Goal: Task Accomplishment & Management: Use online tool/utility

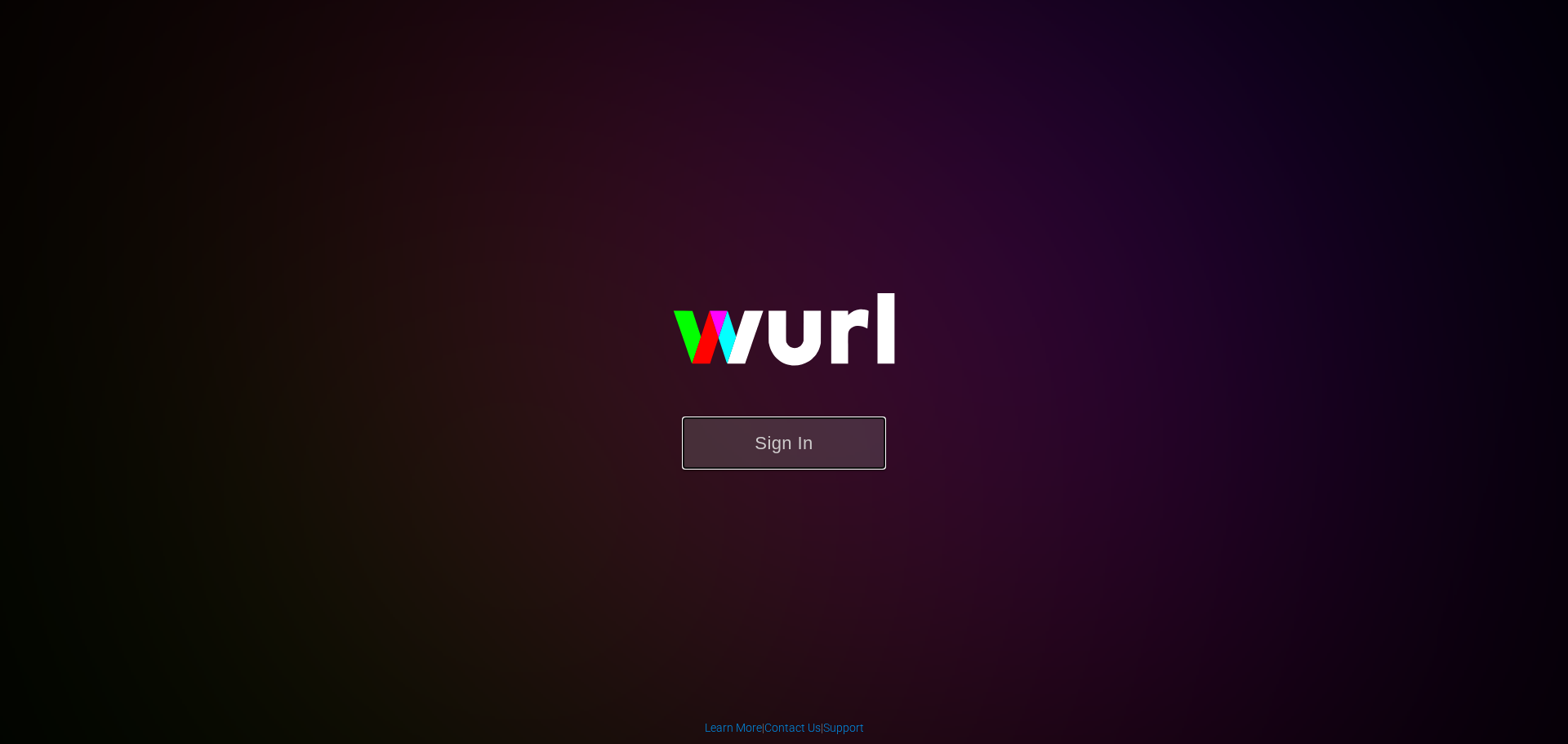
click at [742, 440] on button "Sign In" at bounding box center [784, 443] width 204 height 53
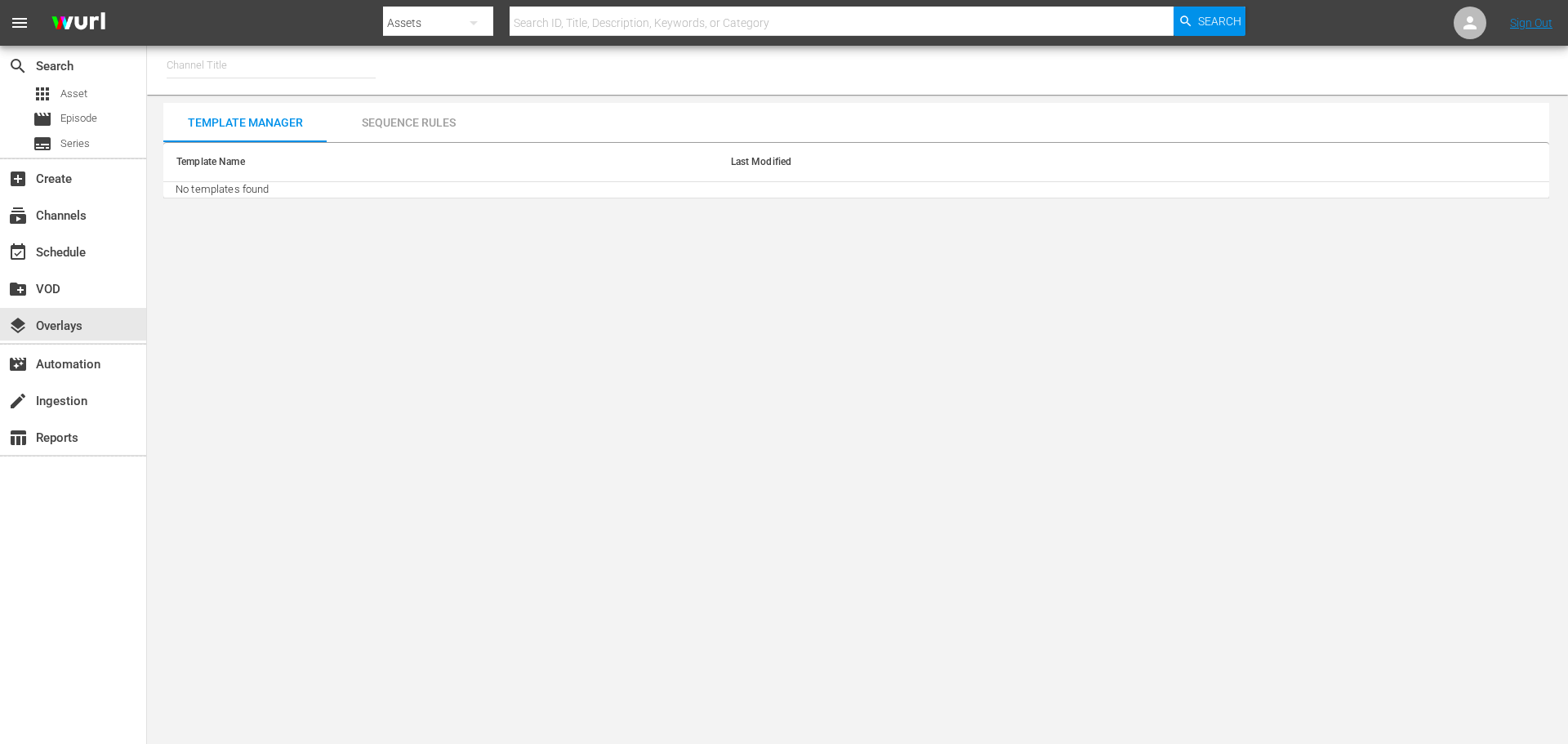
click at [207, 65] on input "text" at bounding box center [271, 65] width 209 height 39
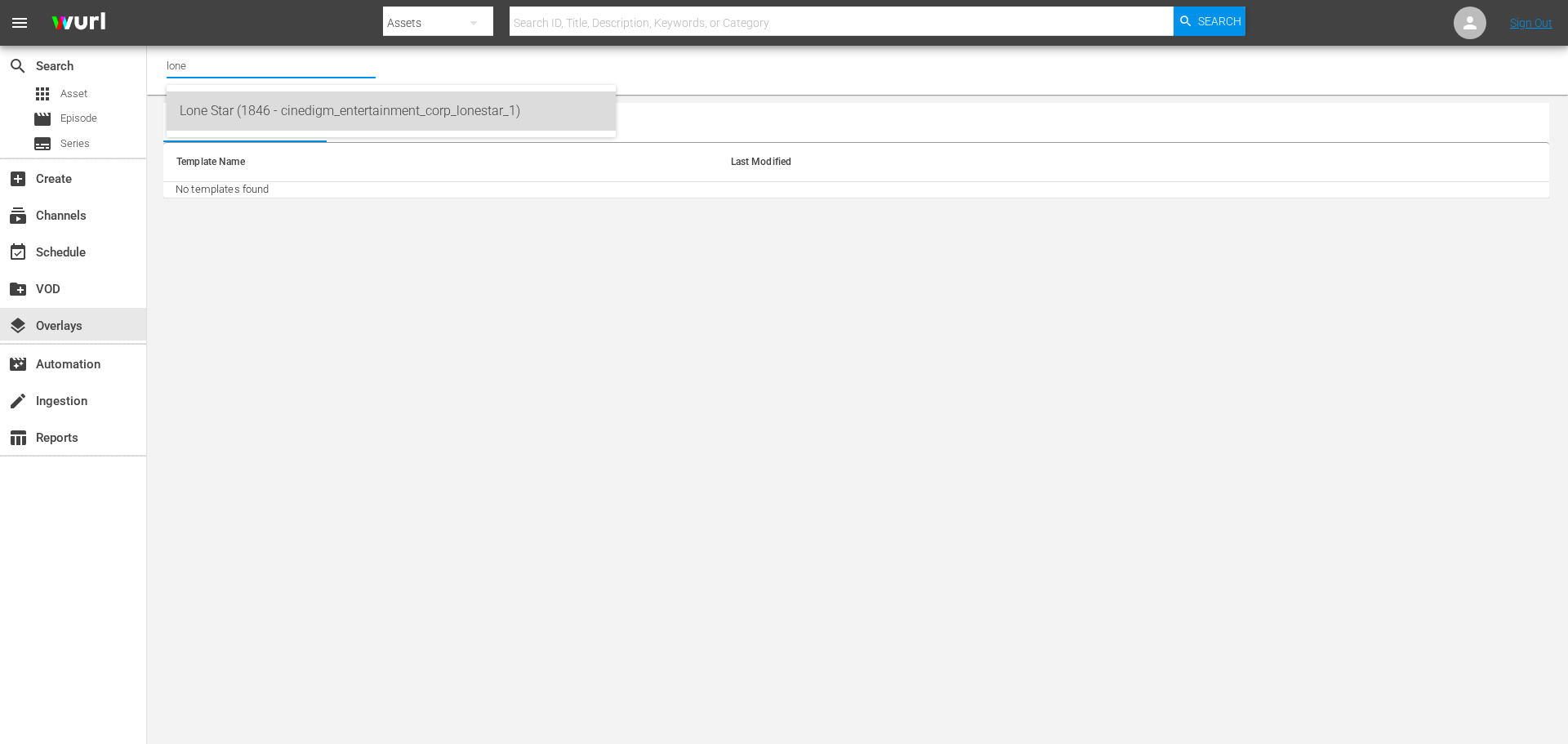
click at [202, 118] on div "Lone Star (1846 - cinedigm_entertainment_corp_lonestar_1)" at bounding box center [391, 111] width 423 height 39
type input "Lone Star (1846 - cinedigm_entertainment_corp_lonestar_1)"
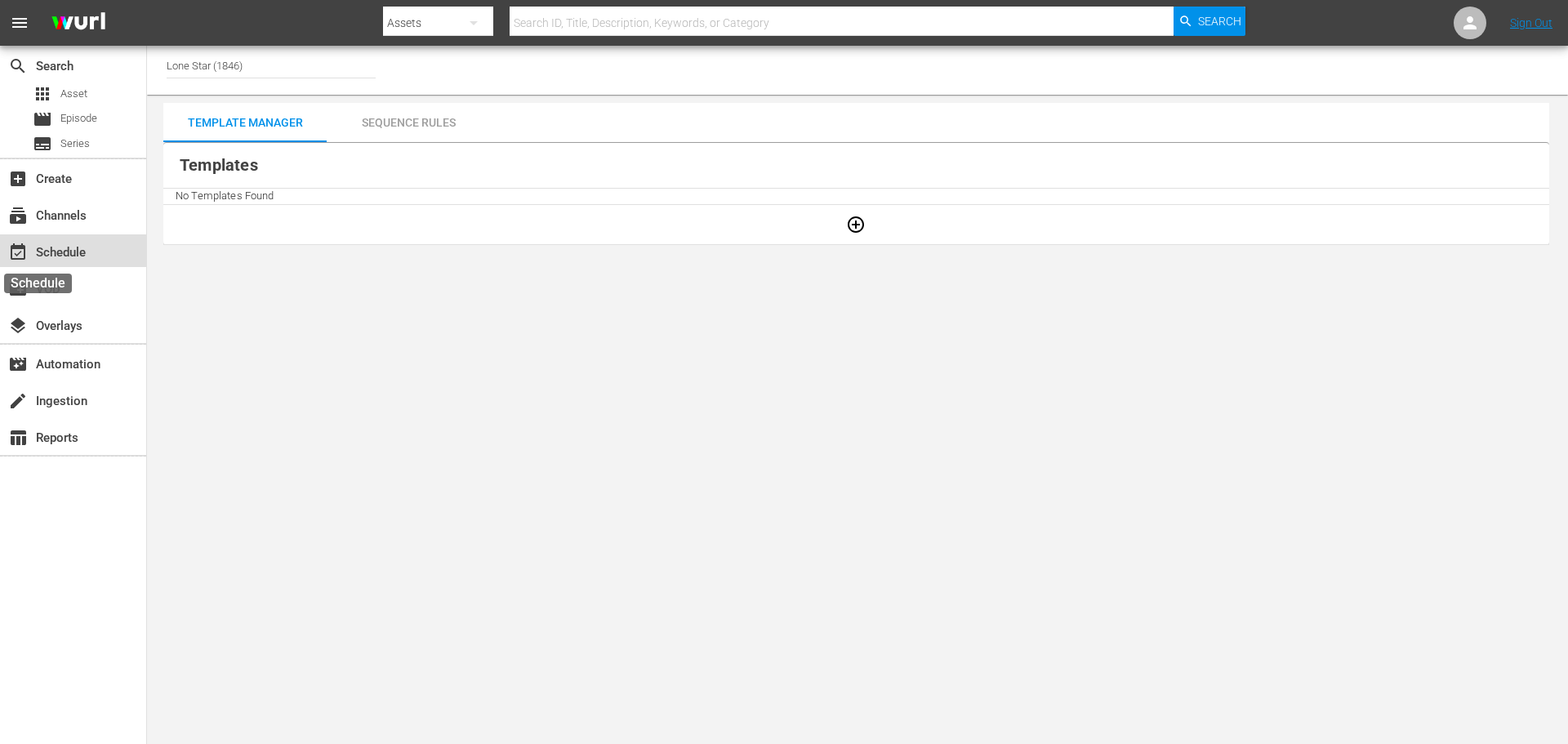
click at [9, 246] on span "event_available" at bounding box center [18, 252] width 19 height 19
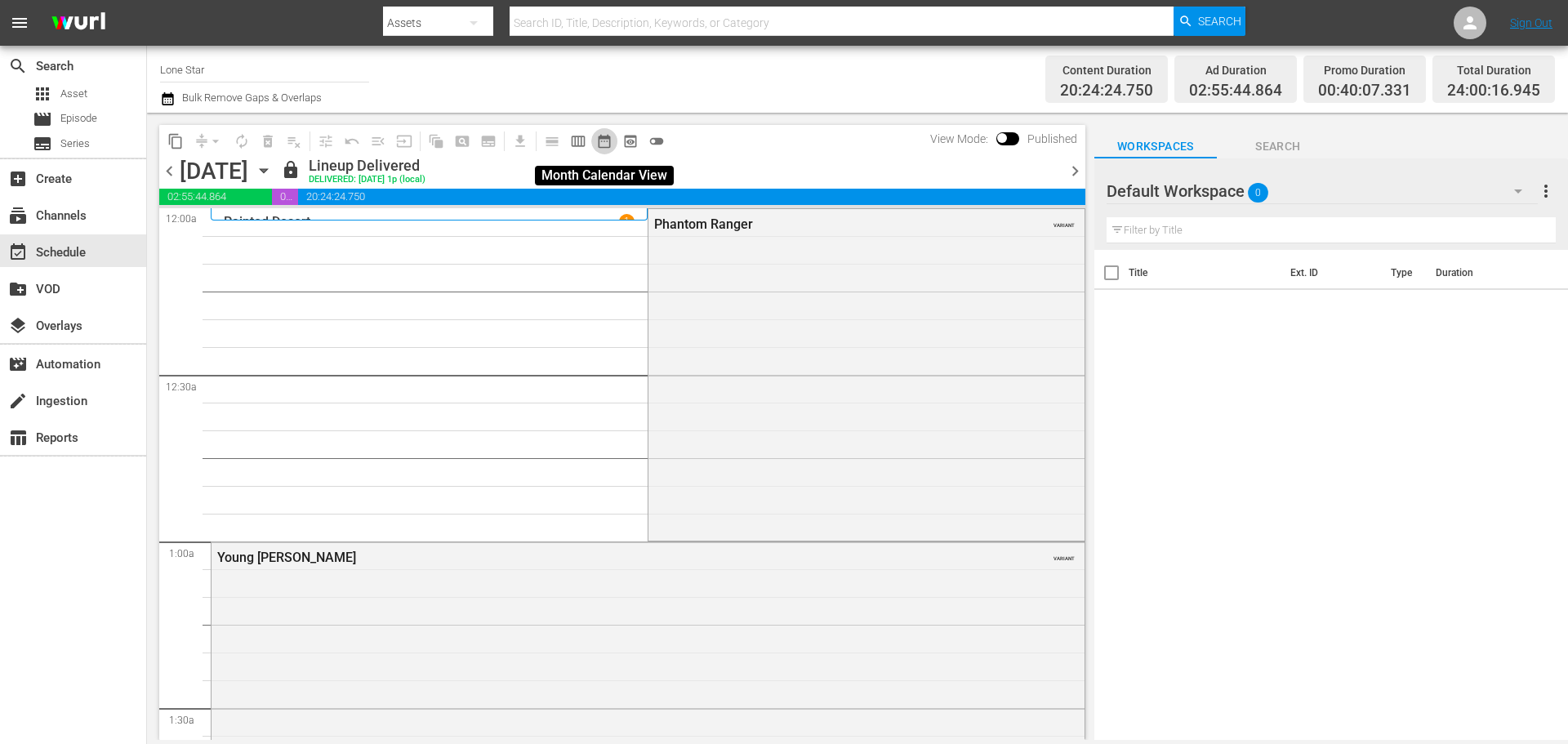
click at [608, 142] on span "date_range_outlined" at bounding box center [604, 141] width 16 height 16
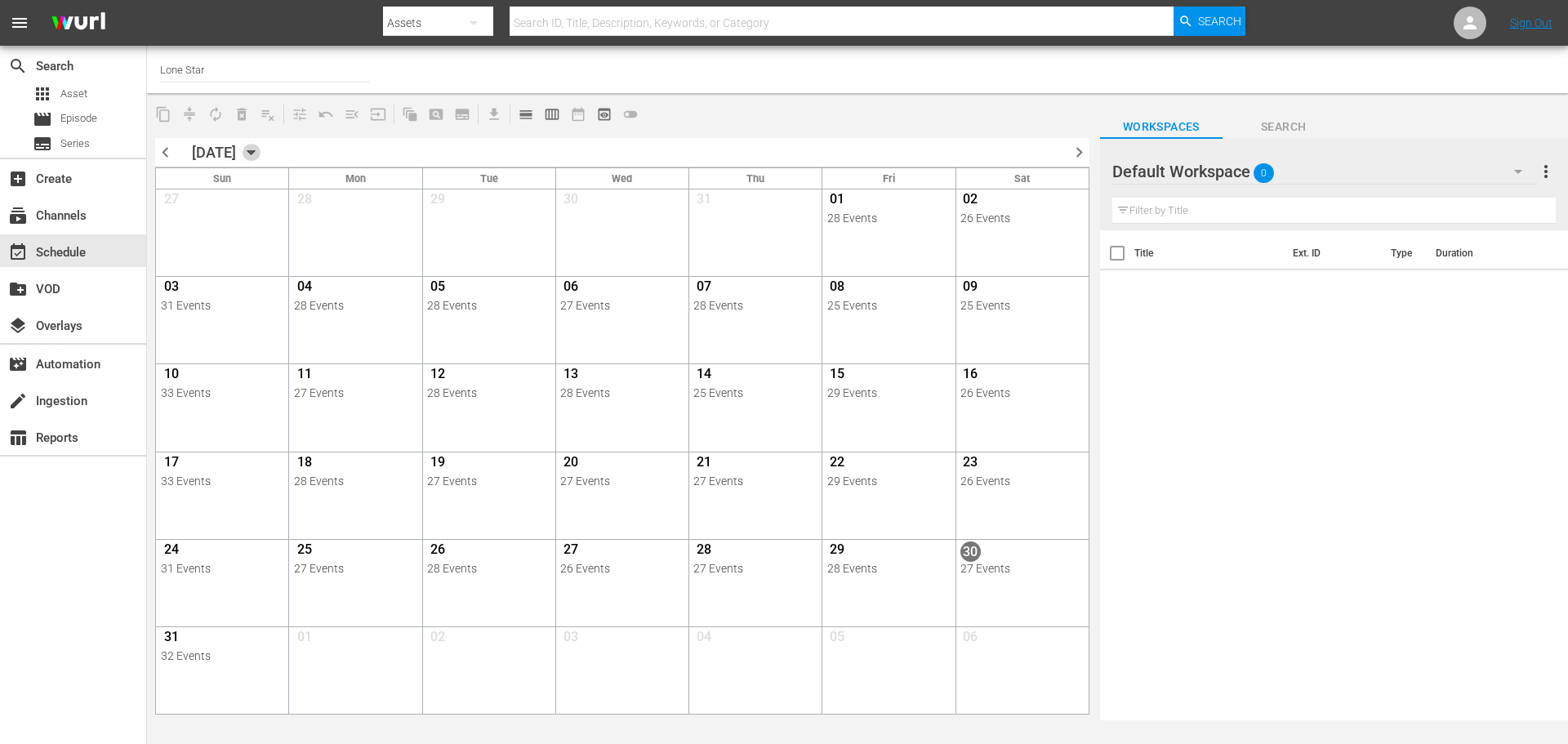
click at [255, 151] on icon "button" at bounding box center [251, 152] width 8 height 4
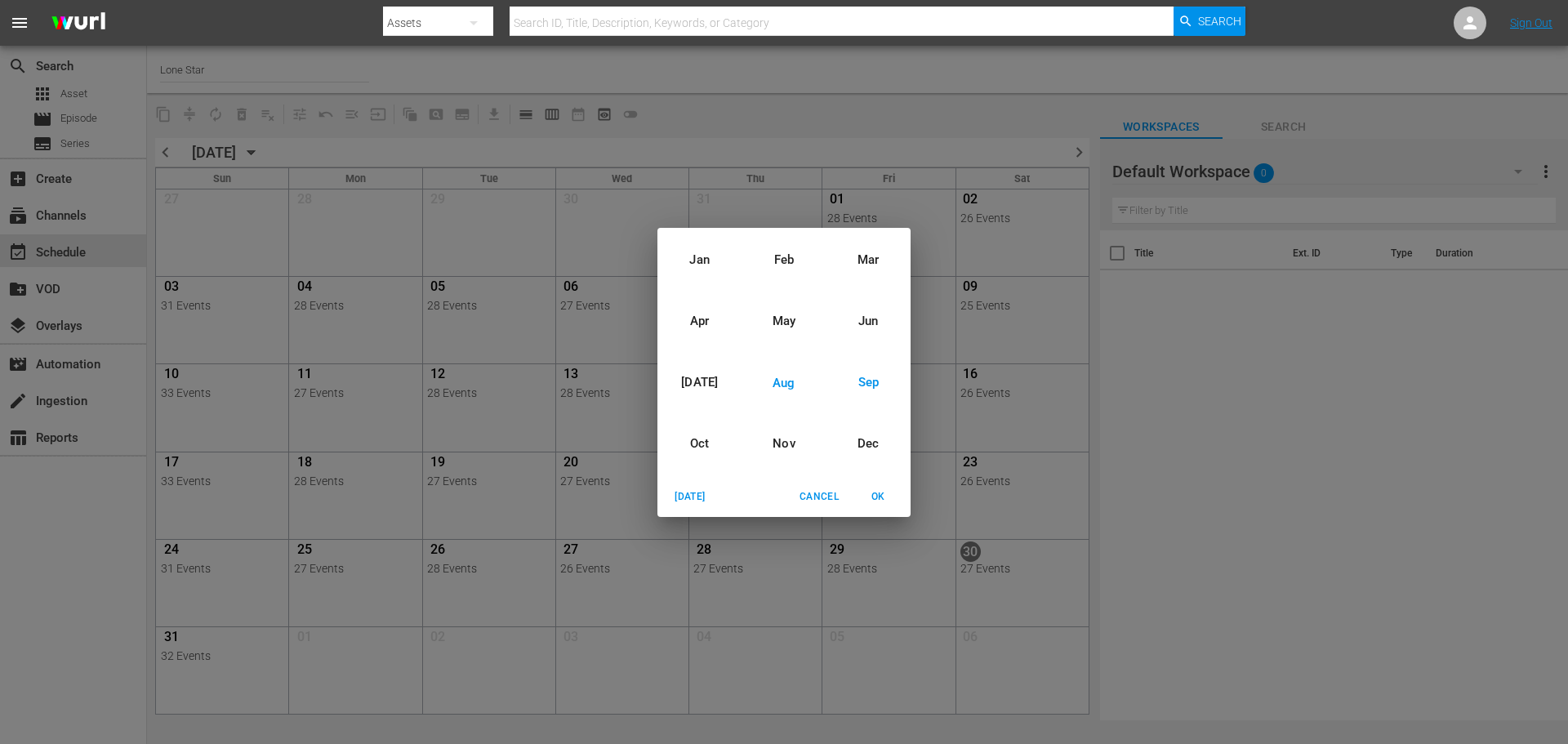
click at [874, 383] on div "Sep" at bounding box center [868, 383] width 84 height 61
click at [882, 500] on span "OK" at bounding box center [878, 497] width 39 height 17
